Goal: Find contact information: Find specific fact

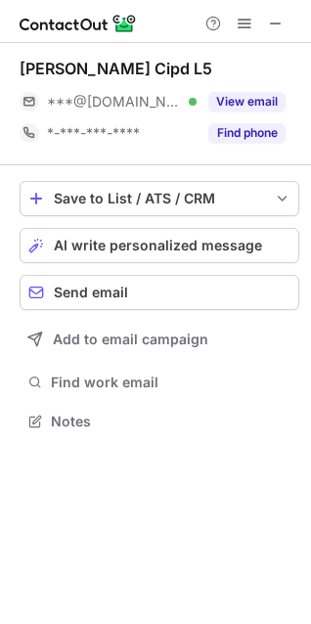
scroll to position [407, 311]
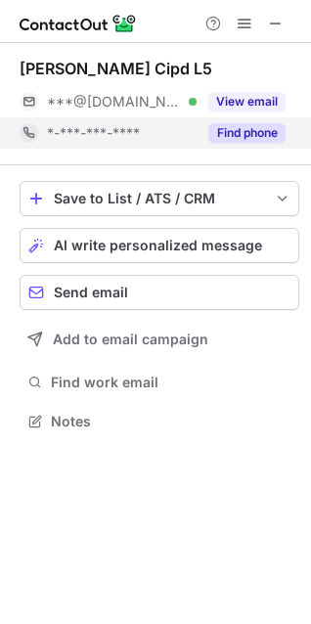
click at [250, 131] on button "Find phone" at bounding box center [246, 133] width 77 height 20
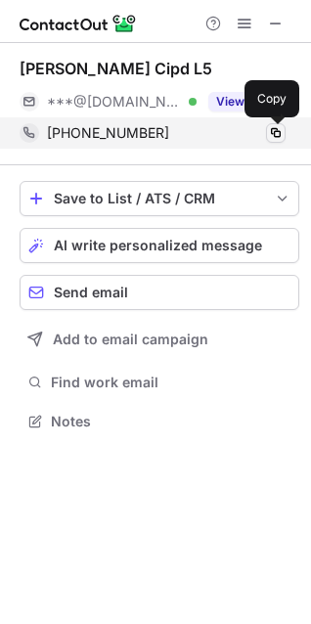
click at [273, 133] on span at bounding box center [276, 133] width 16 height 16
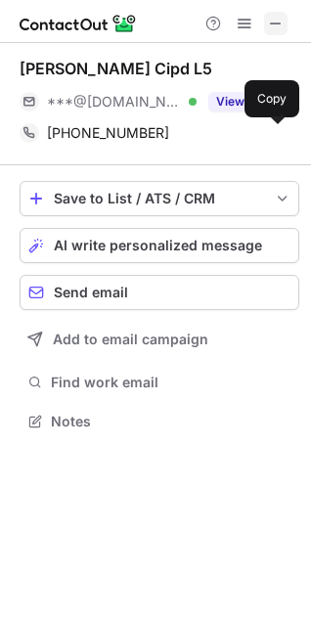
click at [281, 22] on span at bounding box center [276, 24] width 16 height 16
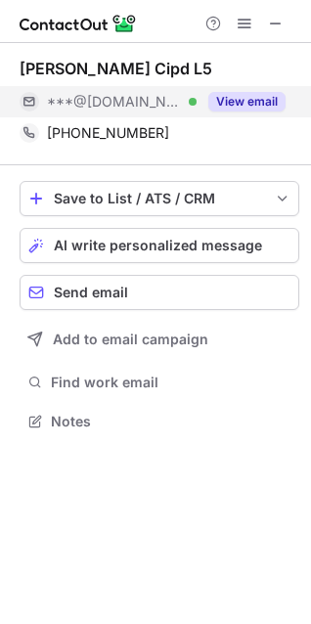
scroll to position [10, 9]
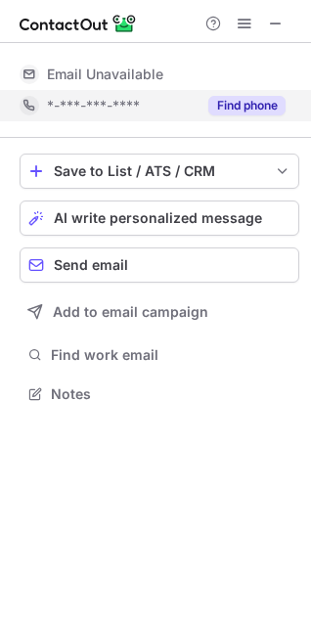
click at [249, 101] on button "Find phone" at bounding box center [246, 106] width 77 height 20
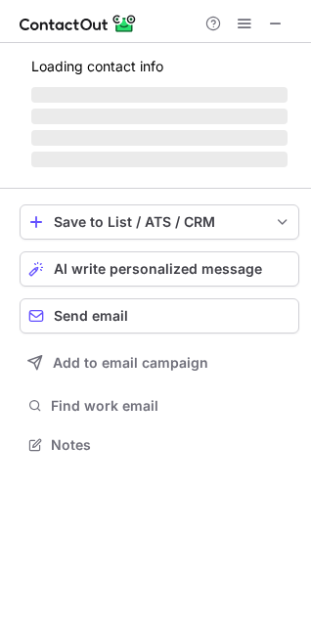
scroll to position [407, 311]
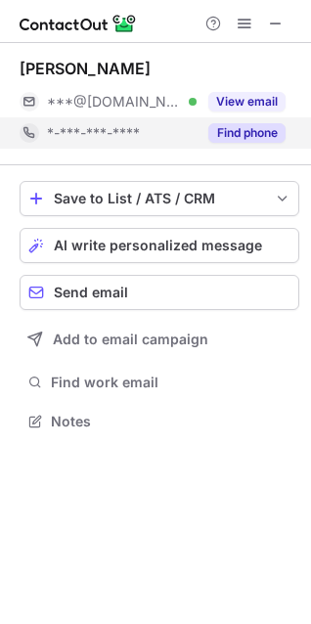
click at [239, 140] on button "Find phone" at bounding box center [246, 133] width 77 height 20
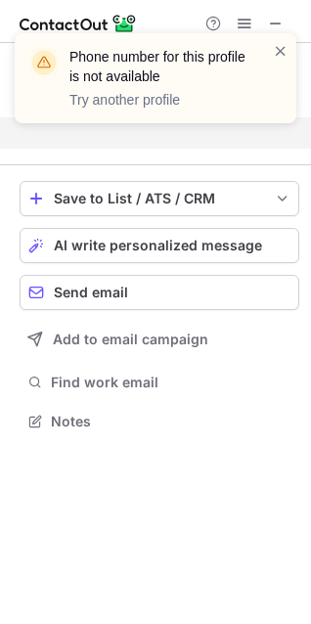
scroll to position [375, 311]
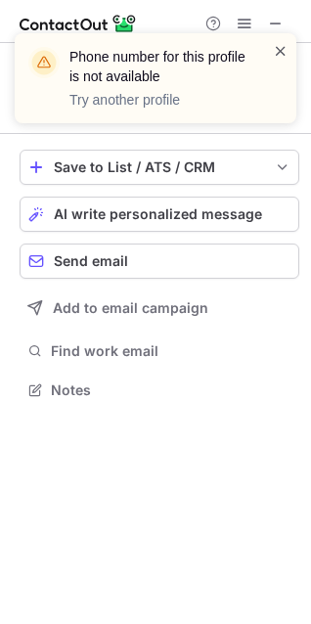
click at [280, 52] on span at bounding box center [281, 51] width 16 height 20
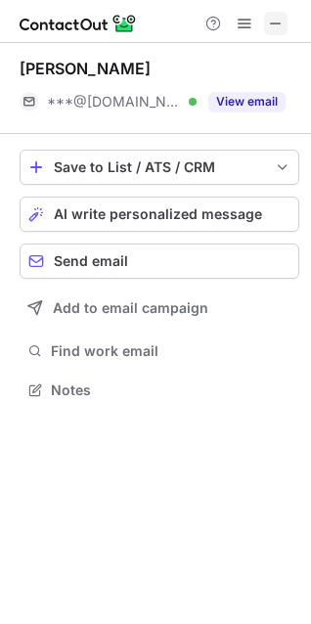
click at [275, 17] on span at bounding box center [276, 24] width 16 height 16
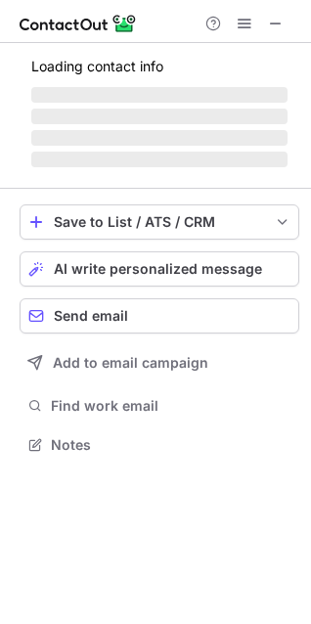
scroll to position [407, 311]
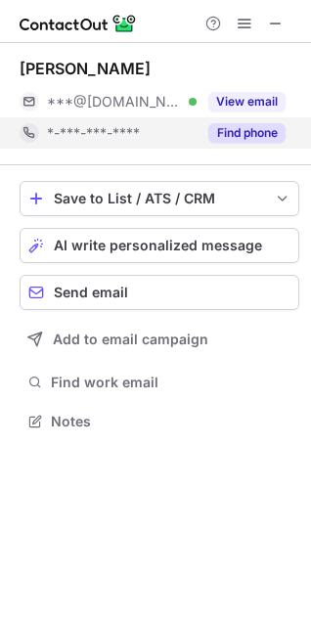
click at [256, 136] on button "Find phone" at bounding box center [246, 133] width 77 height 20
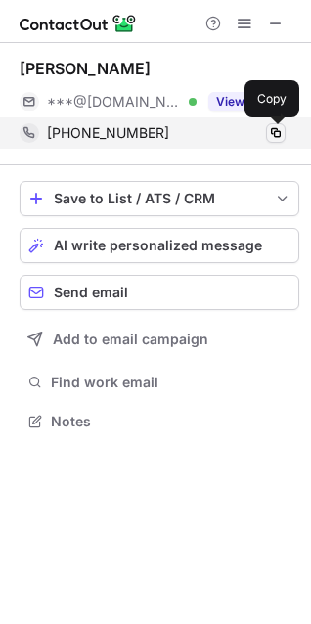
click at [284, 133] on button at bounding box center [276, 133] width 20 height 20
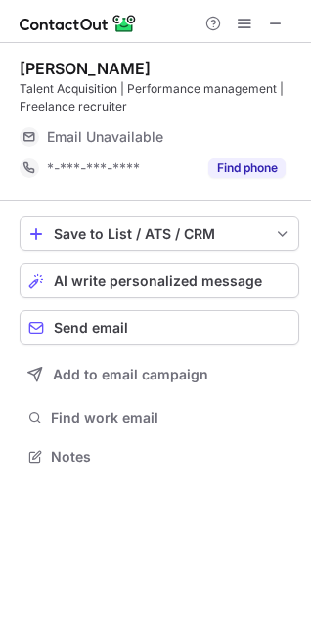
scroll to position [442, 311]
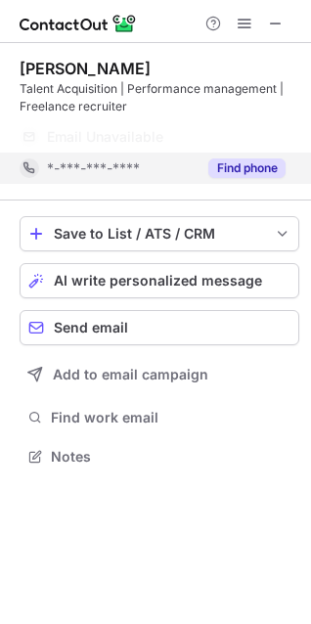
click at [218, 160] on button "Find phone" at bounding box center [246, 168] width 77 height 20
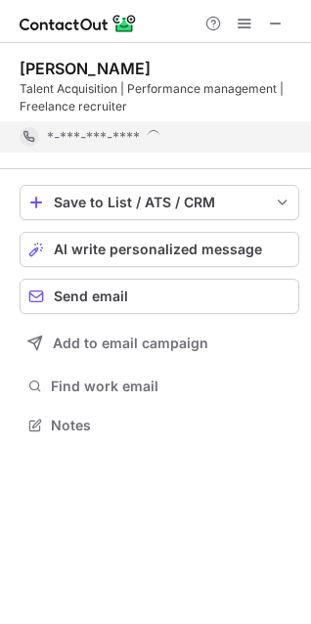
scroll to position [411, 311]
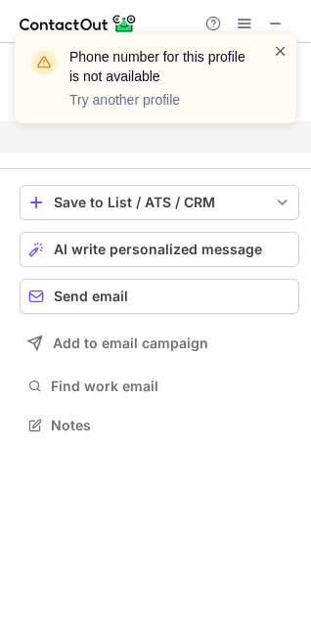
click at [282, 49] on span at bounding box center [281, 51] width 16 height 20
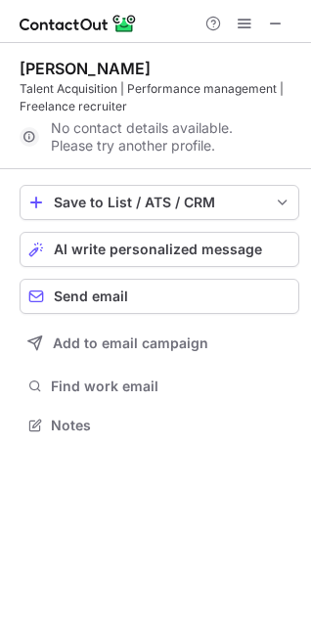
click at [276, 22] on div "Phone number for this profile is not available Try another profile" at bounding box center [155, 33] width 313 height 39
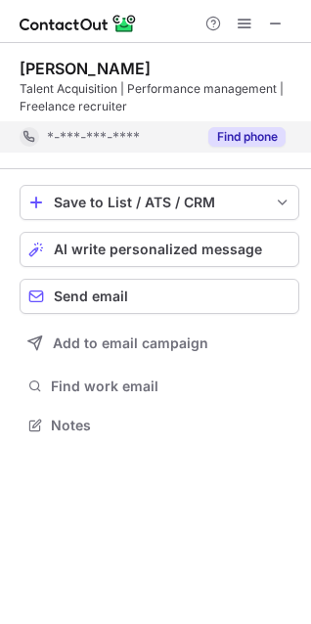
click at [233, 125] on div "Find phone" at bounding box center [240, 136] width 89 height 31
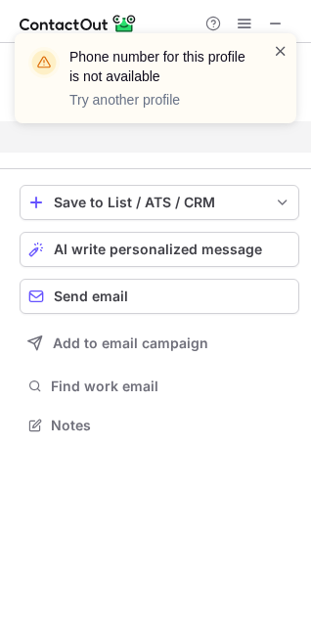
click at [280, 48] on span at bounding box center [281, 51] width 16 height 20
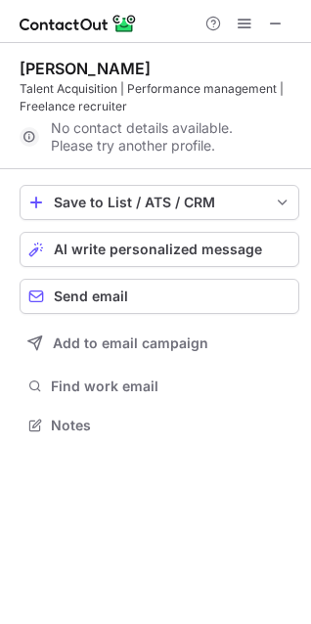
click at [278, 21] on span at bounding box center [276, 24] width 16 height 16
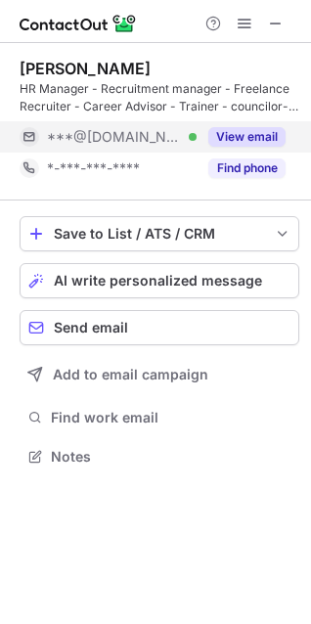
scroll to position [442, 311]
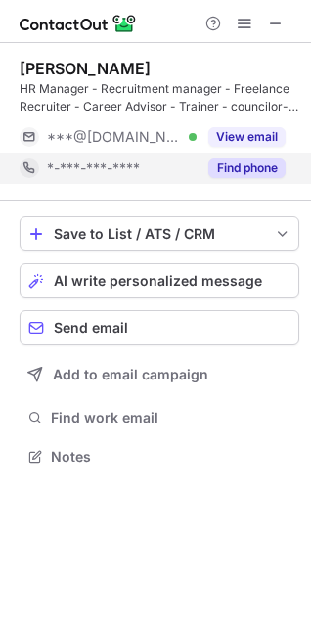
click at [254, 170] on button "Find phone" at bounding box center [246, 168] width 77 height 20
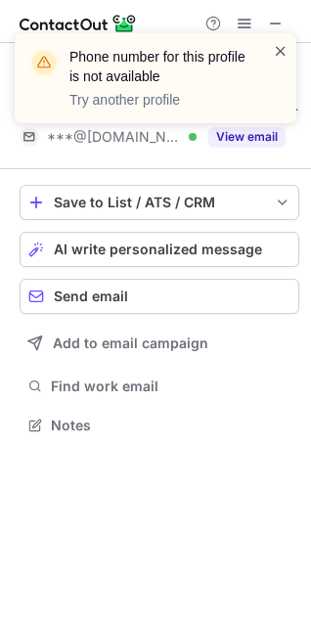
scroll to position [411, 311]
click at [278, 48] on span at bounding box center [281, 51] width 16 height 20
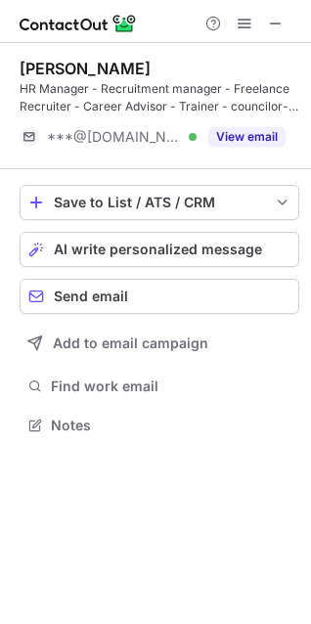
click at [277, 16] on span at bounding box center [276, 24] width 16 height 16
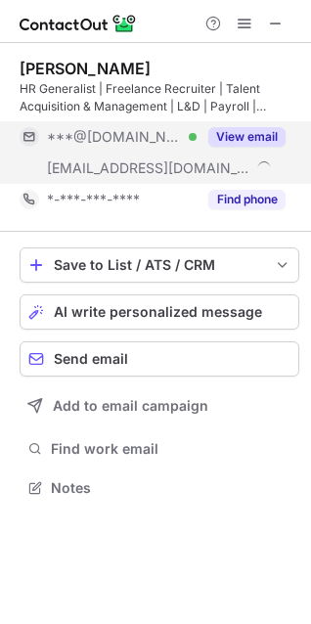
scroll to position [473, 311]
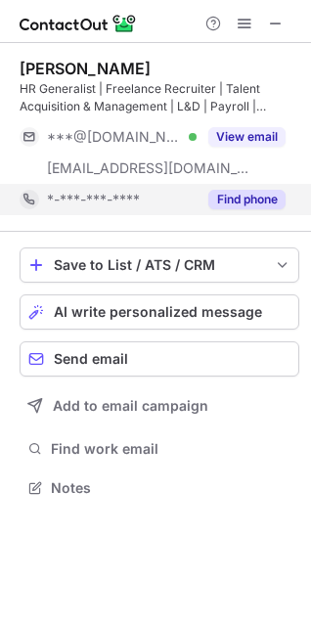
click at [239, 200] on button "Find phone" at bounding box center [246, 200] width 77 height 20
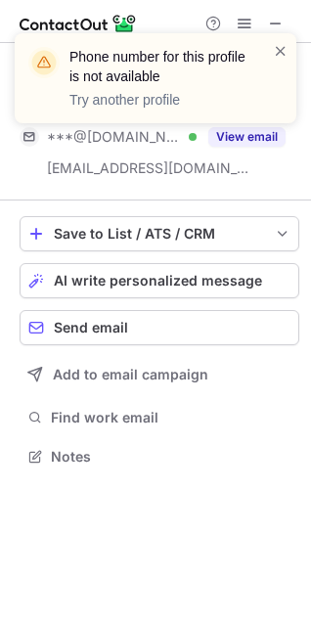
scroll to position [442, 311]
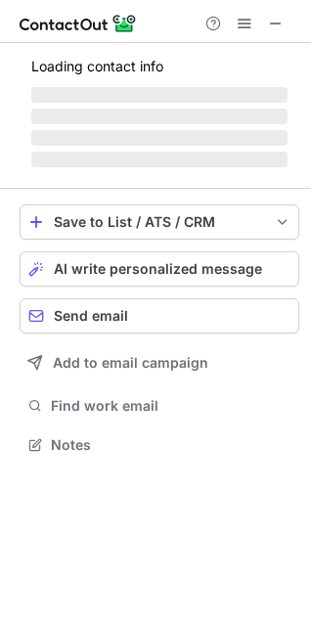
scroll to position [9, 9]
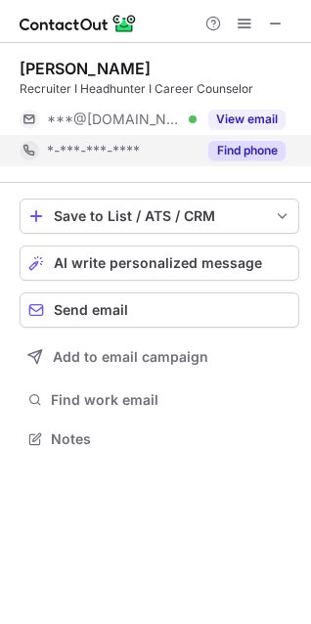
click at [253, 150] on button "Find phone" at bounding box center [246, 151] width 77 height 20
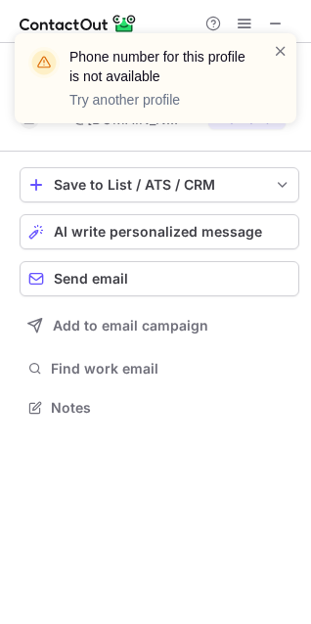
scroll to position [393, 311]
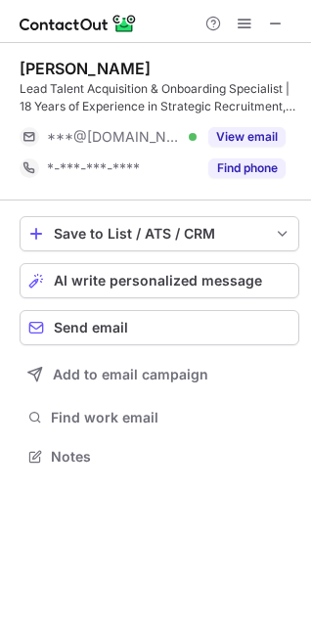
scroll to position [442, 311]
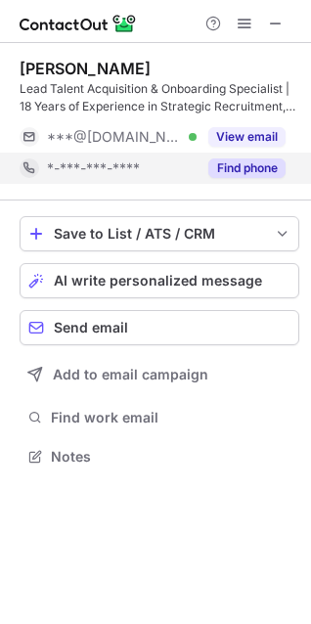
click at [275, 174] on button "Find phone" at bounding box center [246, 168] width 77 height 20
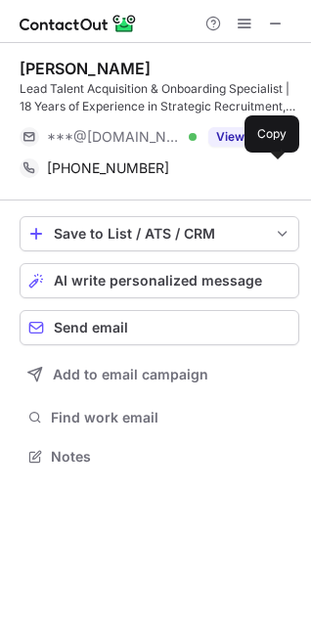
click at [275, 174] on span at bounding box center [276, 168] width 16 height 16
click at [284, 19] on button at bounding box center [275, 23] width 23 height 23
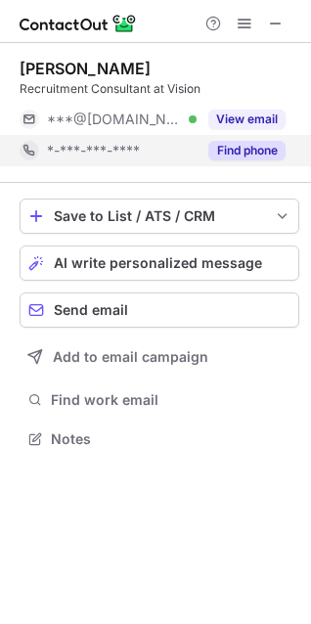
scroll to position [9, 9]
click at [264, 148] on button "Find phone" at bounding box center [246, 151] width 77 height 20
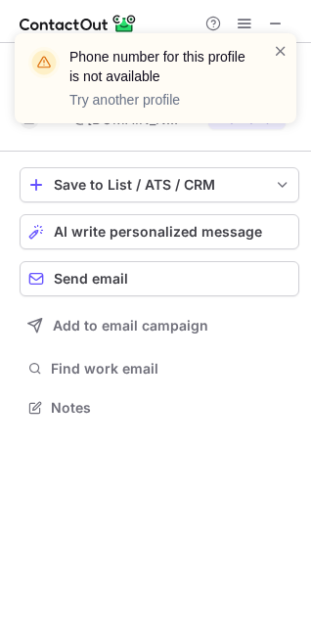
scroll to position [393, 311]
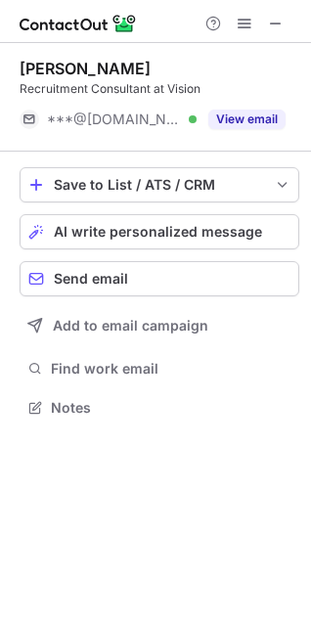
click at [281, 44] on span at bounding box center [289, 43] width 16 height 20
click at [276, 23] on span at bounding box center [276, 24] width 16 height 16
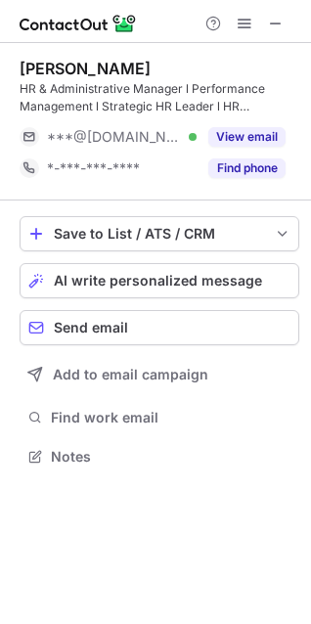
scroll to position [442, 311]
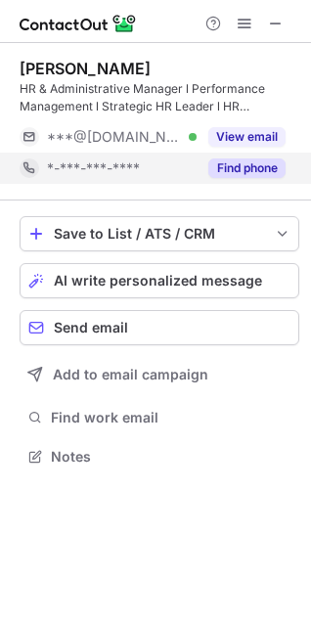
click at [247, 158] on button "Find phone" at bounding box center [246, 168] width 77 height 20
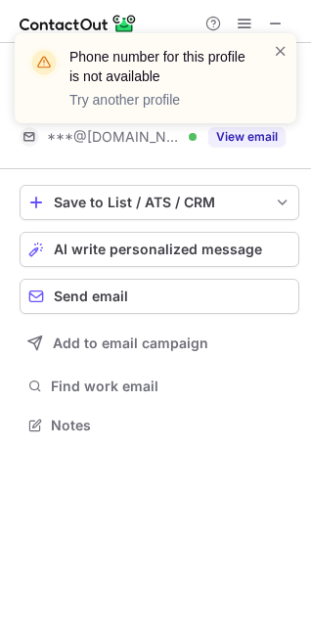
scroll to position [411, 311]
